Goal: Transaction & Acquisition: Purchase product/service

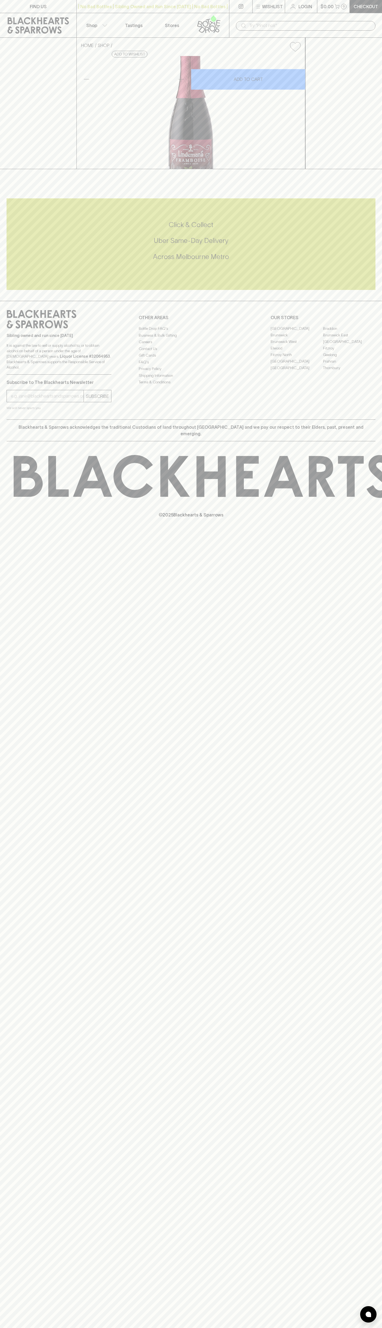
click at [229, 17] on link at bounding box center [210, 25] width 38 height 24
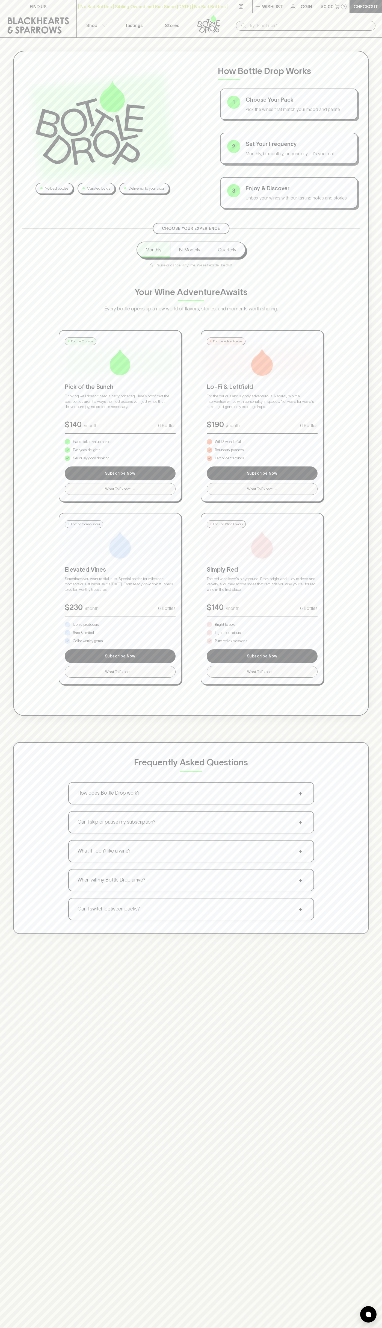
click at [121, 1327] on html "FIND US | No Bad Bottles | Sibling Owned and Run Since [DATE] | No Bad Bottles …" at bounding box center [191, 858] width 382 height 1716
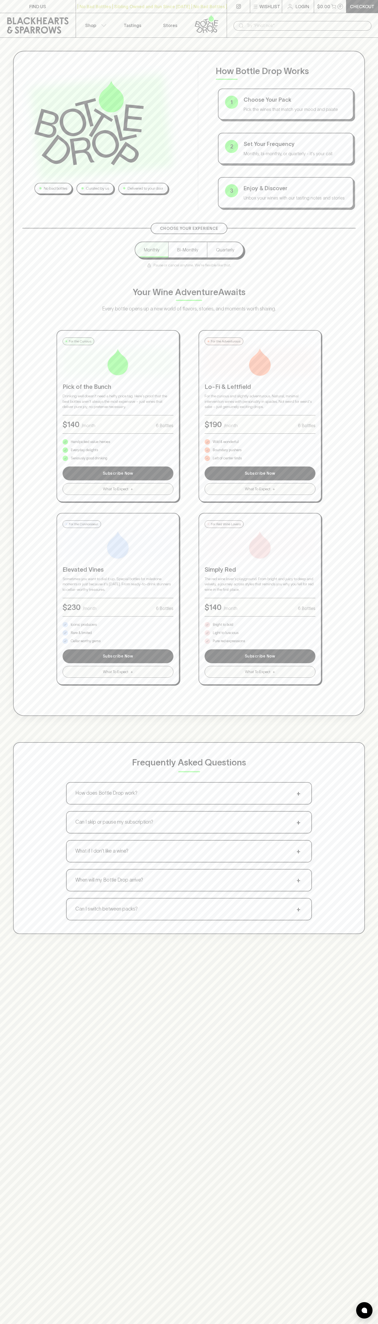
click at [4, 1138] on div "No bad bottles Curated by us Delivered to your door How Bottle Drop Works 1 Cho…" at bounding box center [189, 700] width 378 height 1324
click at [229, 641] on p "Pure red expressions" at bounding box center [229, 640] width 32 height 5
